Goal: Information Seeking & Learning: Learn about a topic

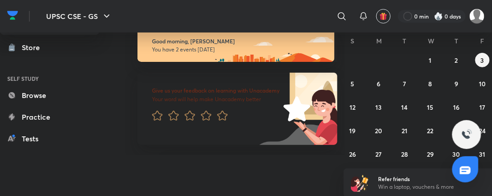
scroll to position [42, 0]
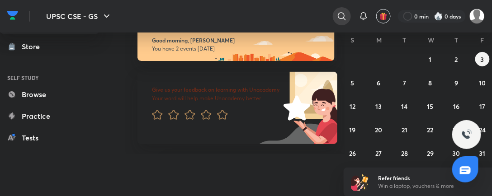
click at [344, 16] on icon at bounding box center [342, 16] width 8 height 8
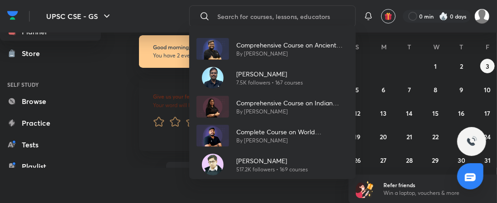
click at [230, 43] on div "Comprehensive Course on Ancient History, Medieval History and Art and Culture B…" at bounding box center [288, 49] width 119 height 18
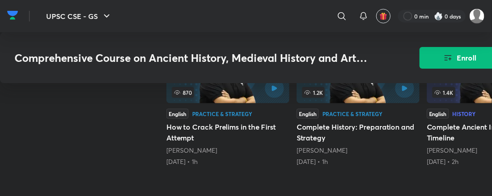
scroll to position [498, 0]
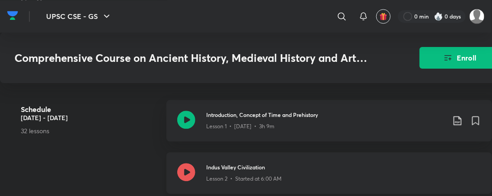
click at [233, 152] on div "Indus Valley Civilization Lesson 2 • Started at 6:00 AM" at bounding box center [329, 173] width 326 height 42
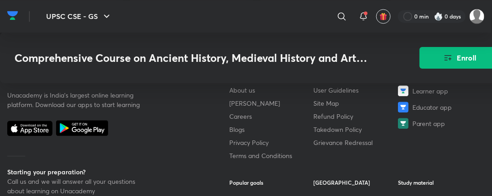
scroll to position [1427, 0]
